Goal: Task Accomplishment & Management: Manage account settings

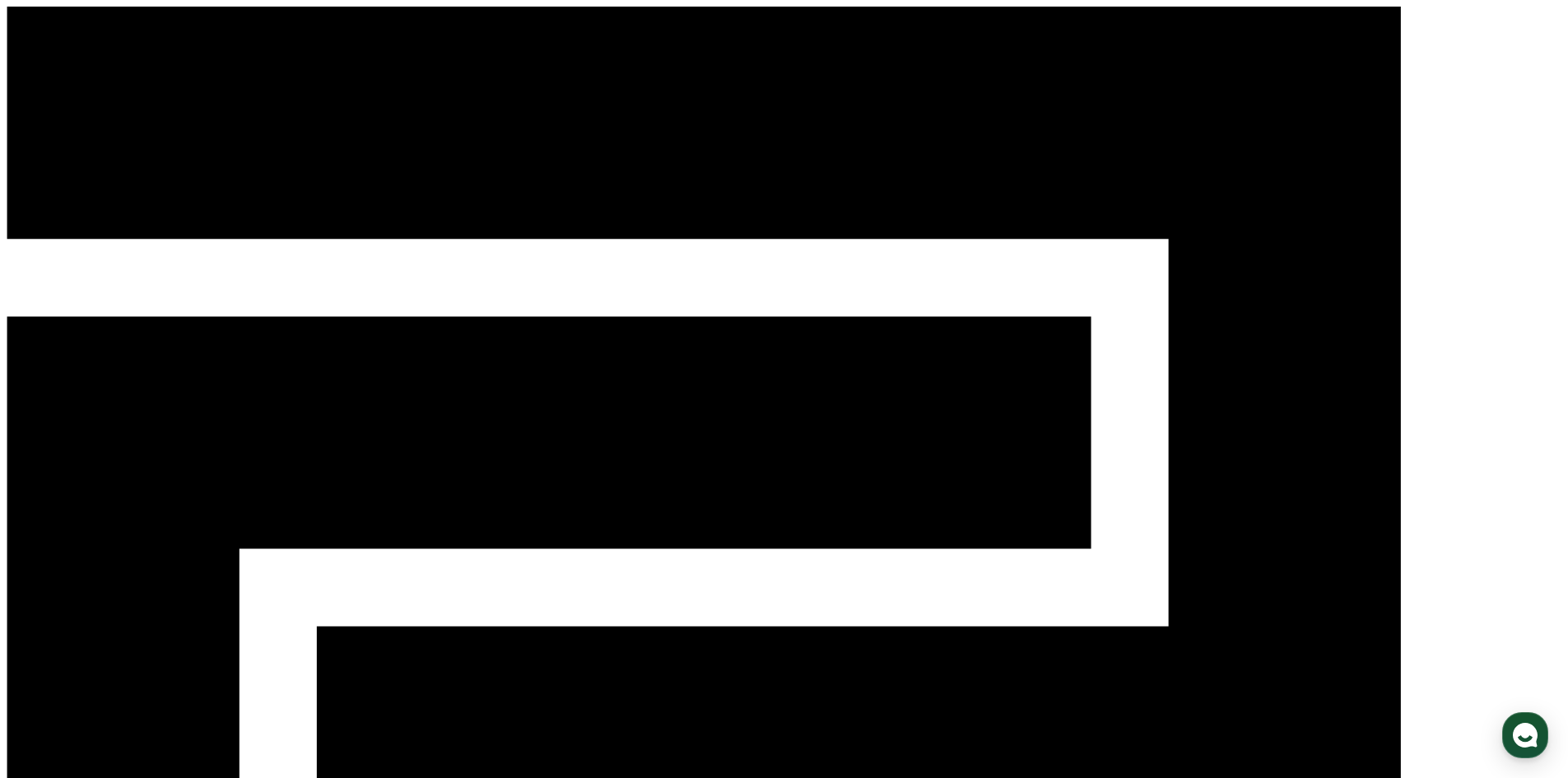
select select "**********"
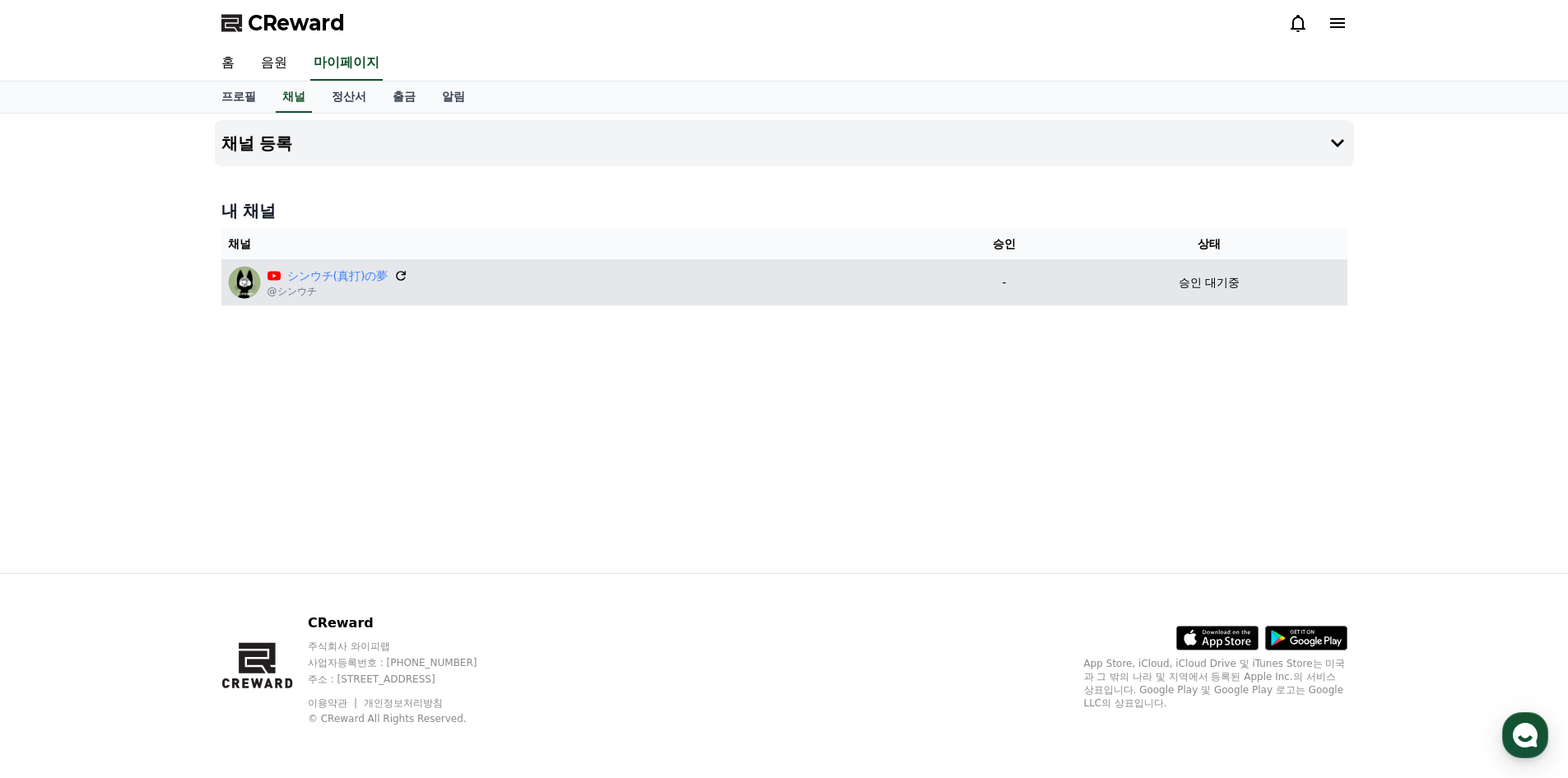
click at [398, 269] on icon at bounding box center [401, 275] width 15 height 15
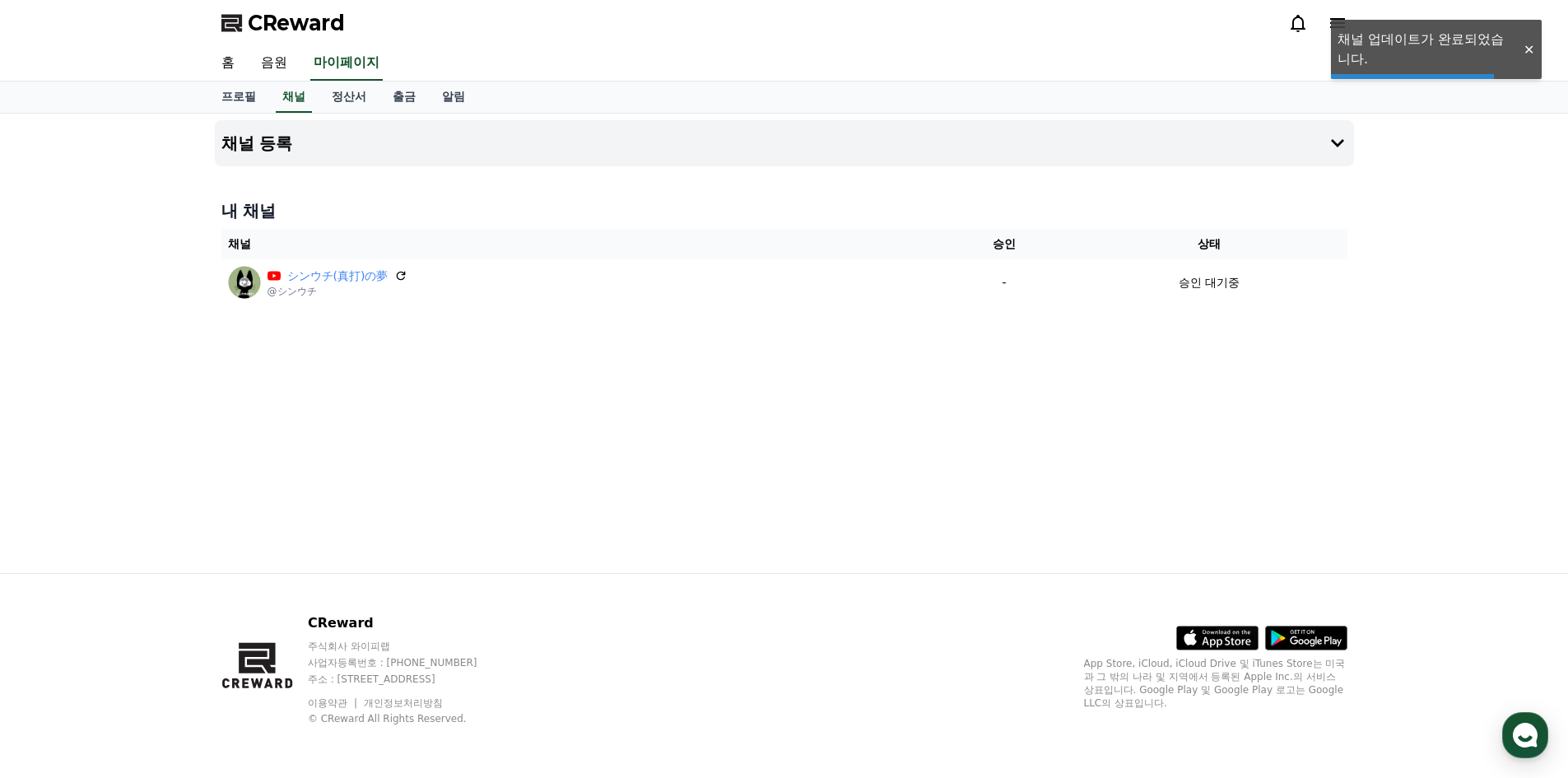
click at [638, 325] on div "채널 등록 내 채널 채널 승인 상태 シンウチ(真打)の夢 @シンウチ - 승인 대기중" at bounding box center [784, 344] width 1152 height 459
